Goal: Task Accomplishment & Management: Use online tool/utility

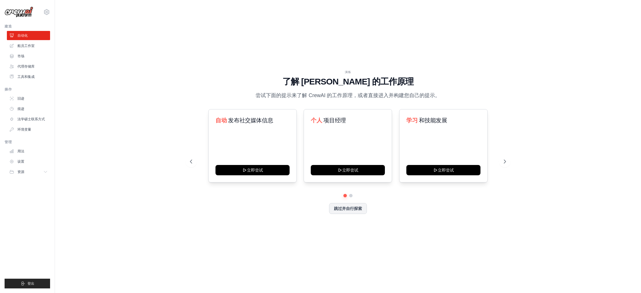
click at [184, 82] on div "演练 了解 [PERSON_NAME] 的工作原理 尝试下面的提示来了解 [PERSON_NAME] 的工作原理，或者直接进入并构建您自己的提示。 自动 发布…" at bounding box center [348, 146] width 330 height 153
click at [357, 205] on font "跳过并自行探索" at bounding box center [348, 207] width 28 height 5
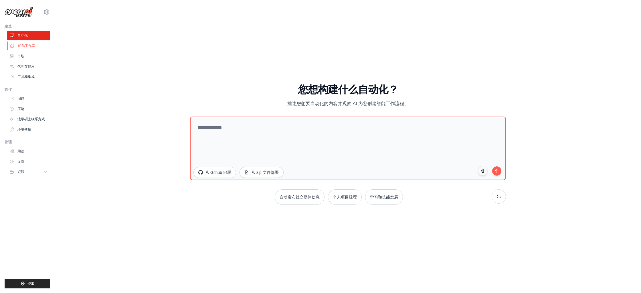
click at [33, 42] on link "船员工作室" at bounding box center [28, 45] width 43 height 9
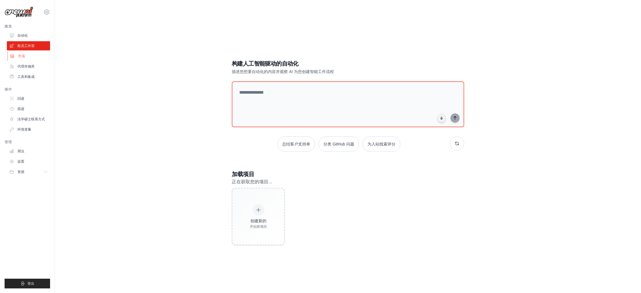
click at [32, 57] on link "市场" at bounding box center [28, 56] width 43 height 9
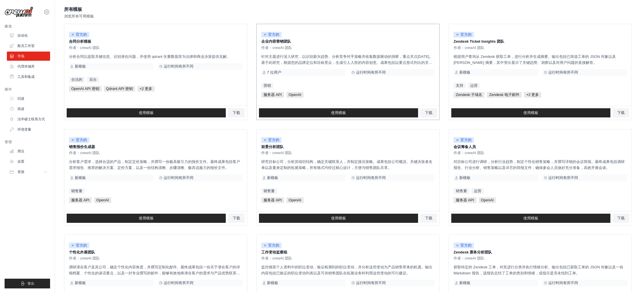
scroll to position [237, 0]
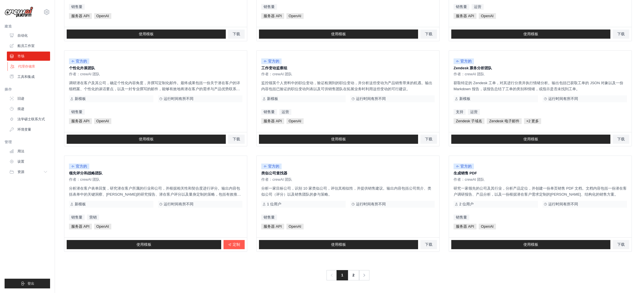
drag, startPoint x: 25, startPoint y: 65, endPoint x: 29, endPoint y: 70, distance: 6.2
click at [25, 65] on font "代理存储库" at bounding box center [26, 66] width 17 height 4
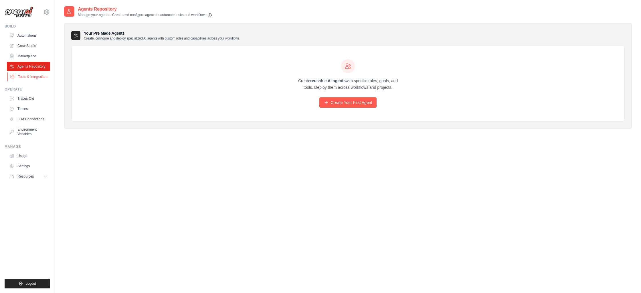
click at [33, 77] on link "Tools & Integrations" at bounding box center [28, 76] width 43 height 9
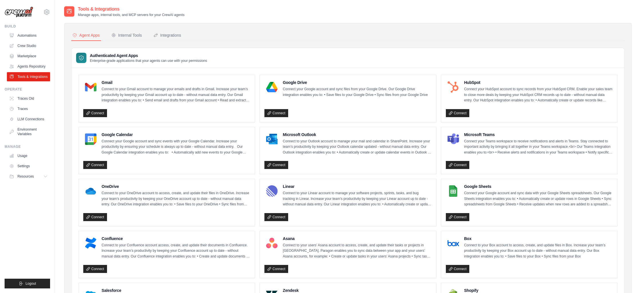
drag, startPoint x: 150, startPoint y: 40, endPoint x: 147, endPoint y: 35, distance: 6.7
click at [150, 40] on nav "Agent Apps Internal Tools Integrations" at bounding box center [347, 35] width 553 height 11
click at [141, 33] on div "Internal Tools" at bounding box center [126, 35] width 31 height 6
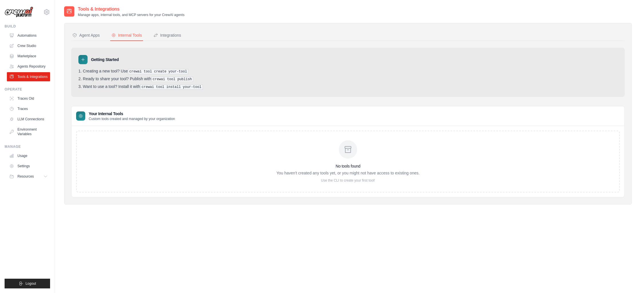
click at [169, 41] on div "Agent Apps Internal Tools Integrations Authenticated Agent Apps Enterprise-grad…" at bounding box center [347, 113] width 553 height 167
click at [36, 99] on link "Traces Old" at bounding box center [28, 98] width 43 height 9
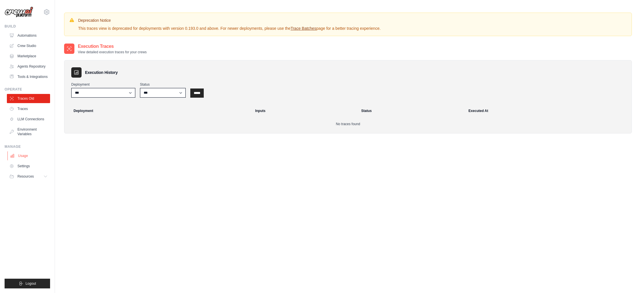
click at [35, 160] on link "Usage" at bounding box center [28, 155] width 43 height 9
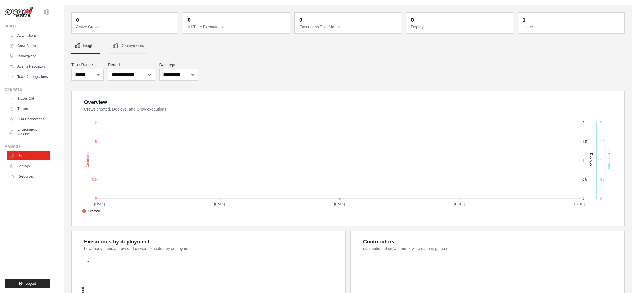
scroll to position [19, 0]
click at [31, 168] on link "Settings" at bounding box center [28, 165] width 43 height 9
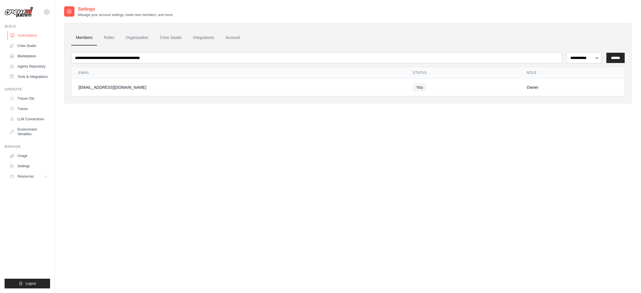
click at [28, 37] on link "Automations" at bounding box center [28, 35] width 43 height 9
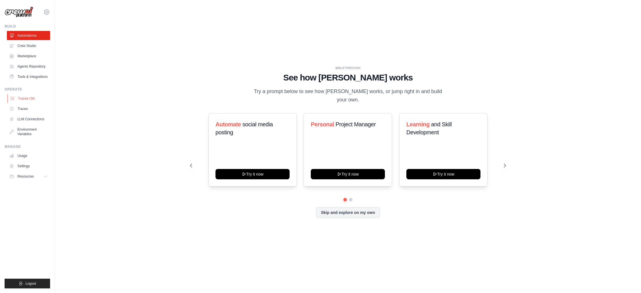
click at [32, 103] on link "Traces Old" at bounding box center [28, 98] width 43 height 9
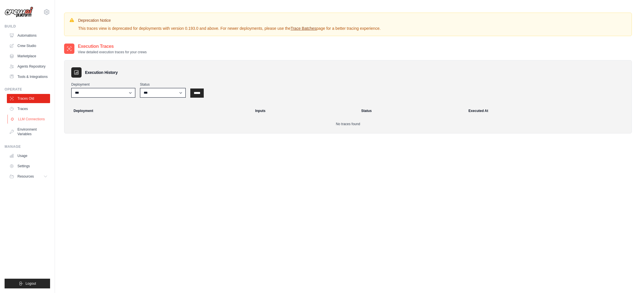
click at [25, 122] on link "LLM Connections" at bounding box center [28, 118] width 43 height 9
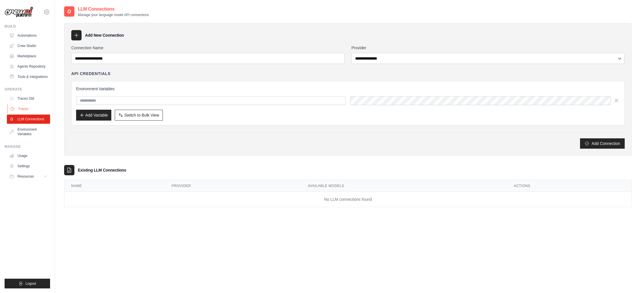
click at [31, 113] on link "Traces" at bounding box center [28, 108] width 43 height 9
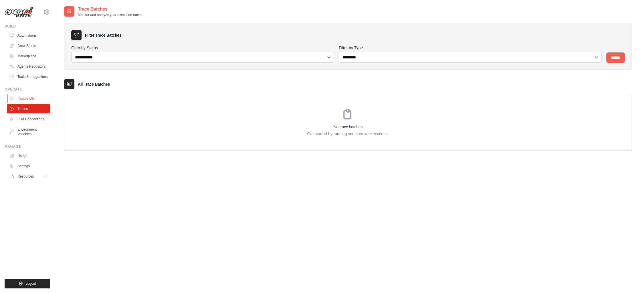
click at [29, 103] on link "Traces Old" at bounding box center [28, 98] width 43 height 9
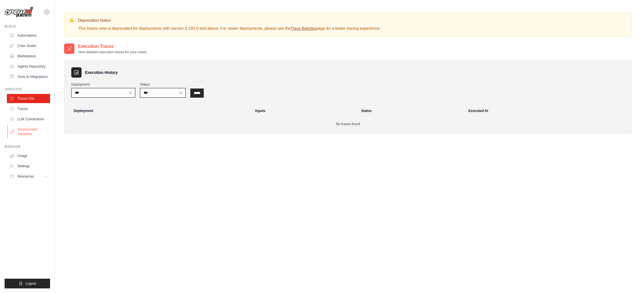
click at [37, 134] on link "Environment Variables" at bounding box center [28, 132] width 43 height 14
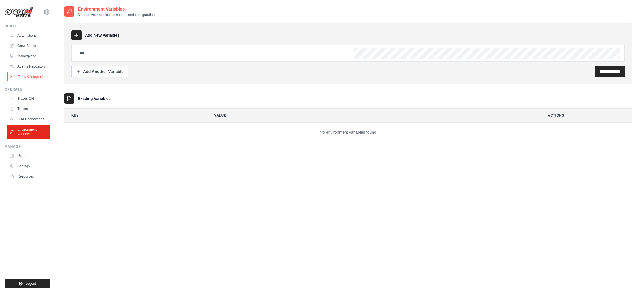
click at [33, 73] on link "Tools & Integrations" at bounding box center [28, 76] width 43 height 9
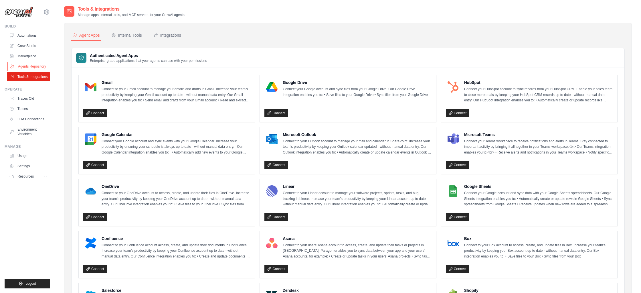
click at [35, 63] on link "Agents Repository" at bounding box center [28, 66] width 43 height 9
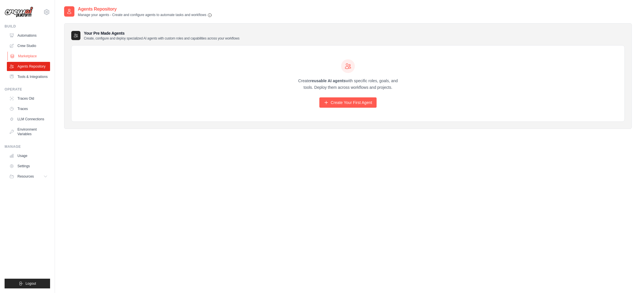
click at [31, 55] on link "Marketplace" at bounding box center [28, 56] width 43 height 9
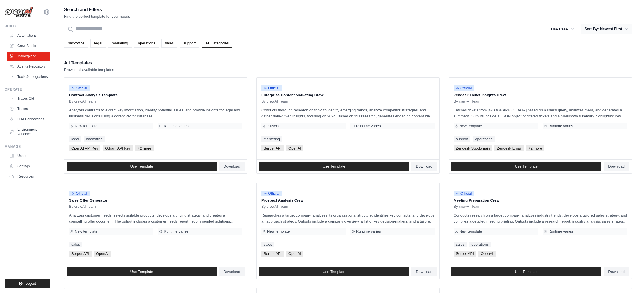
click at [615, 28] on button "Sort By: Newest First" at bounding box center [606, 29] width 51 height 10
click at [614, 28] on button "Sort By: Newest First" at bounding box center [606, 29] width 51 height 10
click at [603, 27] on button "Sort By: Newest First" at bounding box center [606, 29] width 51 height 10
click at [481, 104] on div "Official Zendesk Ticket Insights Crew By crewAI Team Fetches tickets from Zende…" at bounding box center [540, 119] width 183 height 82
click at [534, 148] on span "+2 more" at bounding box center [535, 148] width 18 height 6
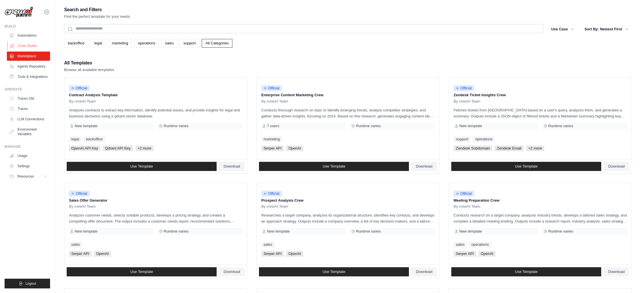
click at [11, 44] on icon at bounding box center [12, 45] width 5 height 5
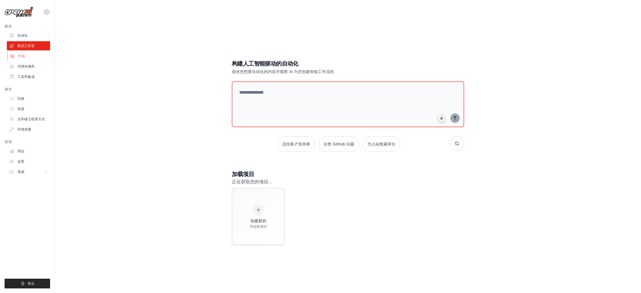
click at [30, 56] on link "市场" at bounding box center [28, 56] width 43 height 9
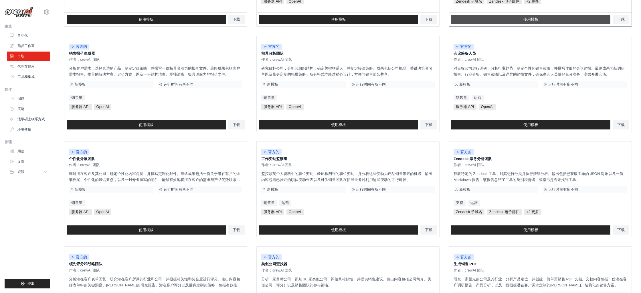
scroll to position [152, 0]
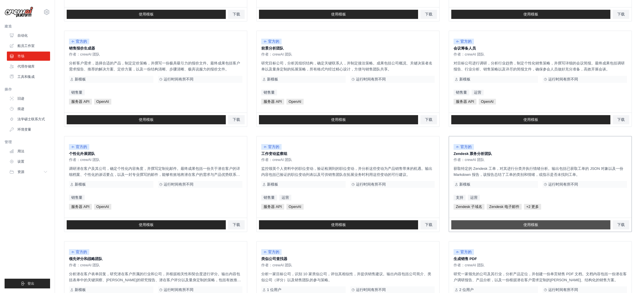
click at [536, 225] on font "使用模板" at bounding box center [530, 224] width 15 height 4
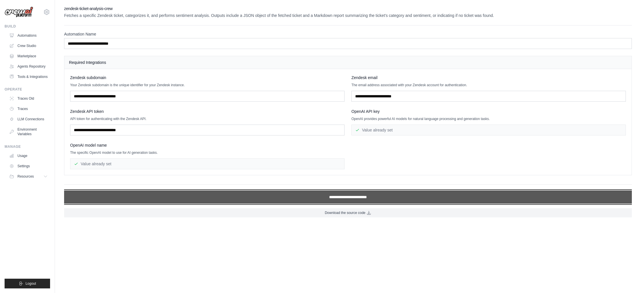
click at [389, 199] on input "**********" at bounding box center [348, 196] width 568 height 13
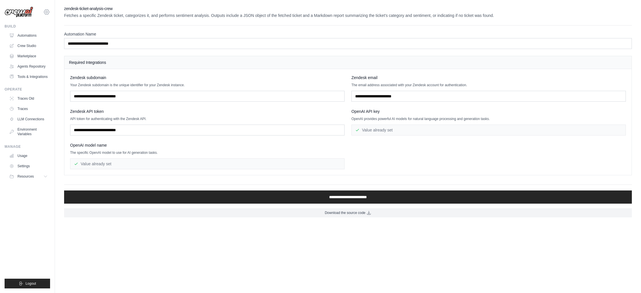
click at [45, 9] on icon at bounding box center [46, 12] width 7 height 7
click at [45, 10] on icon at bounding box center [46, 12] width 7 height 7
